Goal: Task Accomplishment & Management: Manage account settings

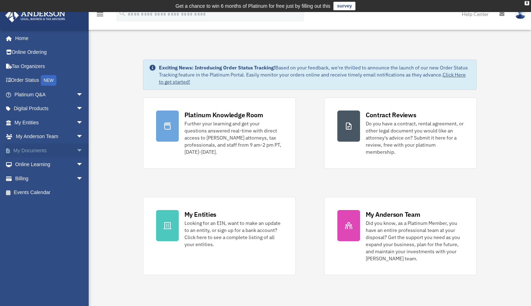
click at [76, 149] on span "arrow_drop_down" at bounding box center [83, 151] width 14 height 15
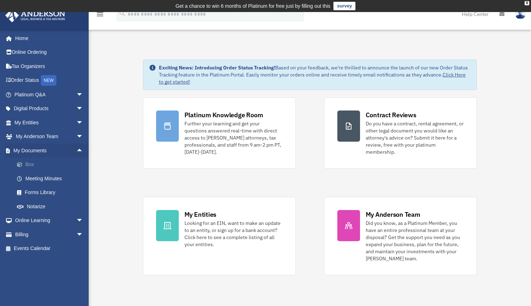
click at [30, 163] on link "Box" at bounding box center [52, 165] width 84 height 14
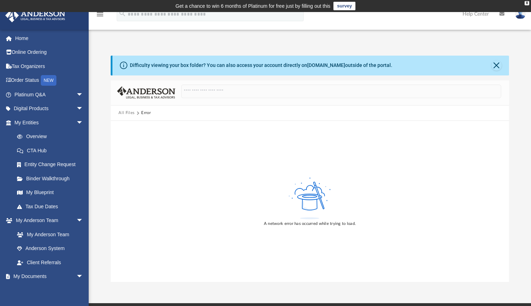
click at [128, 113] on button "All Files" at bounding box center [126, 113] width 16 height 6
click at [143, 113] on div "Error" at bounding box center [145, 113] width 9 height 6
click at [123, 112] on button "All Files" at bounding box center [126, 113] width 16 height 6
click at [101, 15] on icon "menu" at bounding box center [100, 14] width 9 height 9
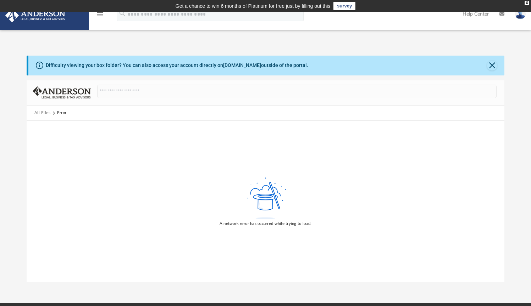
click at [101, 15] on icon "menu" at bounding box center [100, 14] width 9 height 9
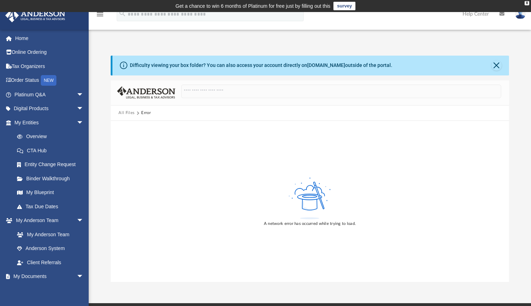
click at [127, 114] on button "All Files" at bounding box center [126, 113] width 16 height 6
click at [496, 65] on button "Close" at bounding box center [496, 66] width 10 height 10
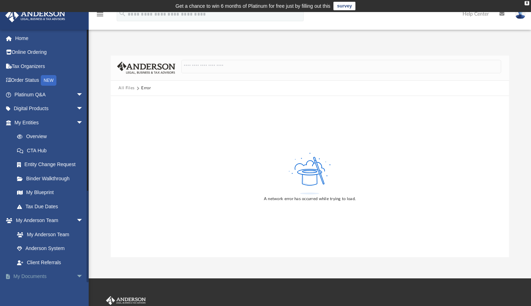
click at [42, 274] on link "My Documents arrow_drop_down" at bounding box center [49, 277] width 89 height 14
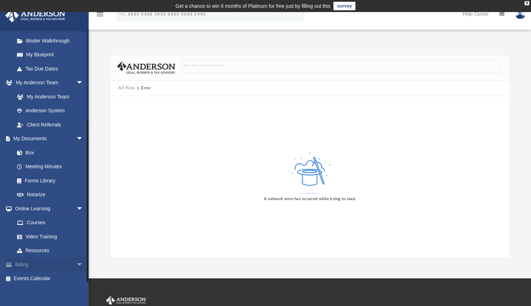
click at [32, 260] on link "Billing arrow_drop_down" at bounding box center [49, 265] width 89 height 14
click at [76, 261] on span "arrow_drop_down" at bounding box center [83, 265] width 14 height 15
